Goal: Transaction & Acquisition: Purchase product/service

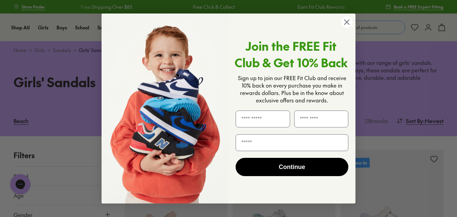
click at [348, 24] on icon "Close dialog" at bounding box center [347, 22] width 5 height 5
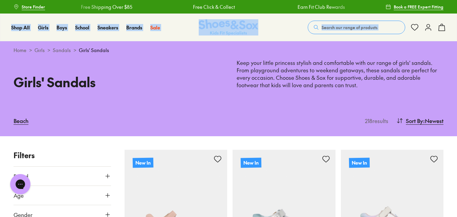
drag, startPoint x: 457, startPoint y: 10, endPoint x: 456, endPoint y: 17, distance: 6.5
click at [377, 53] on div "Home > Girls > Sandals > Girls' Sandals" at bounding box center [229, 50] width 430 height 7
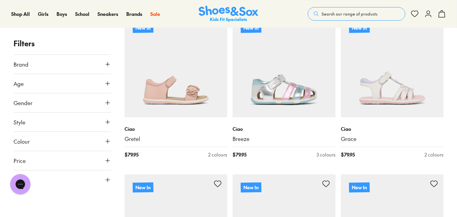
scroll to position [139, 0]
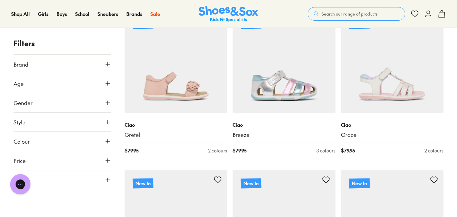
click at [106, 80] on icon at bounding box center [107, 83] width 7 height 7
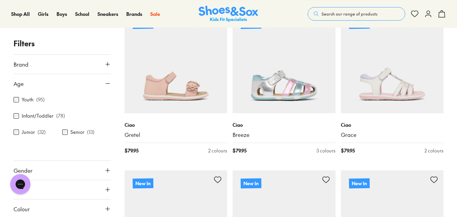
click at [105, 81] on icon at bounding box center [107, 83] width 7 height 7
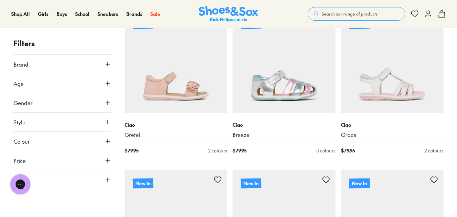
click at [104, 104] on icon at bounding box center [107, 103] width 7 height 7
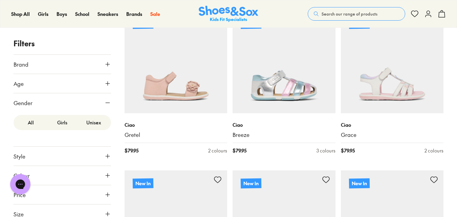
click at [65, 123] on label "Girls" at bounding box center [61, 122] width 31 height 13
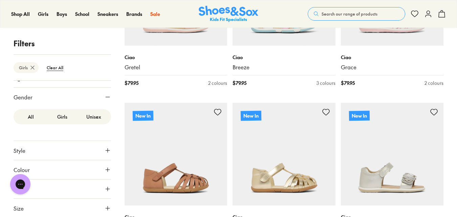
scroll to position [32, 0]
click at [77, 171] on button "Colour" at bounding box center [62, 169] width 97 height 19
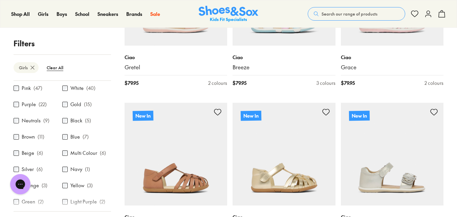
scroll to position [131, 0]
click at [74, 100] on label "Gold" at bounding box center [75, 103] width 11 height 7
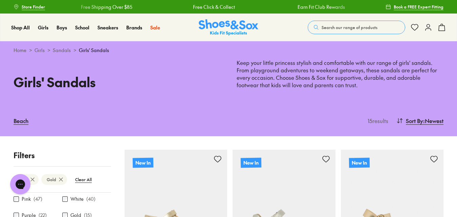
click at [41, 202] on div "Neutrals ( 9 )" at bounding box center [38, 198] width 49 height 8
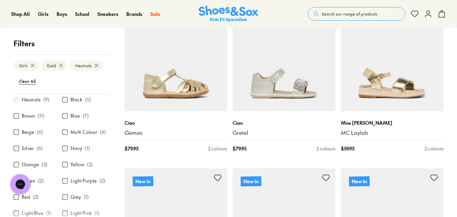
scroll to position [144, 0]
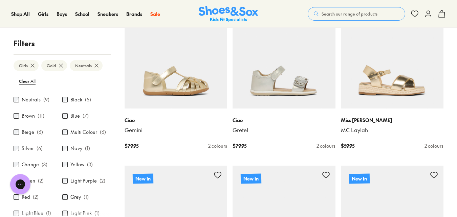
click at [106, 130] on div "Pink ( 47 ) White ( 40 ) Purple ( 22 ) Gold ( 15 ) Neutrals ( 9 ) Black ( 5 ) B…" at bounding box center [62, 159] width 97 height 130
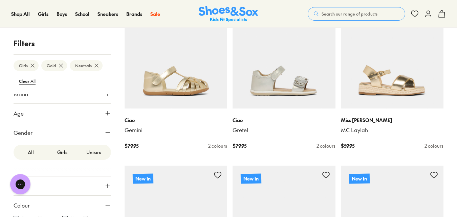
scroll to position [0, 0]
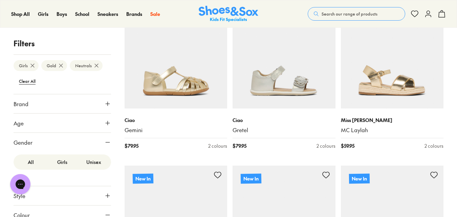
click at [87, 123] on button "Age" at bounding box center [62, 123] width 97 height 19
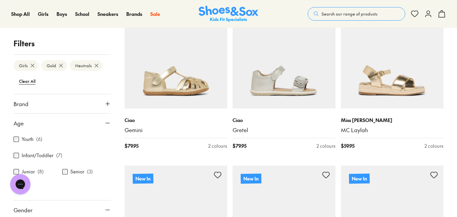
click at [72, 172] on label "Senior" at bounding box center [77, 172] width 14 height 7
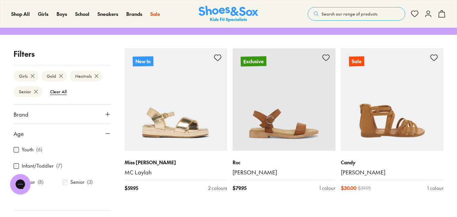
scroll to position [105, 0]
